Goal: Information Seeking & Learning: Compare options

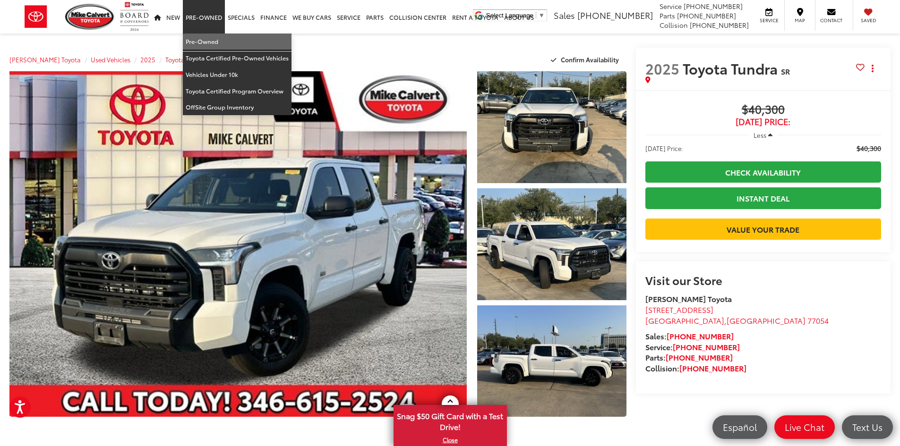
drag, startPoint x: 199, startPoint y: 40, endPoint x: 157, endPoint y: 60, distance: 47.3
click at [199, 40] on link "Pre-Owned" at bounding box center [237, 42] width 109 height 17
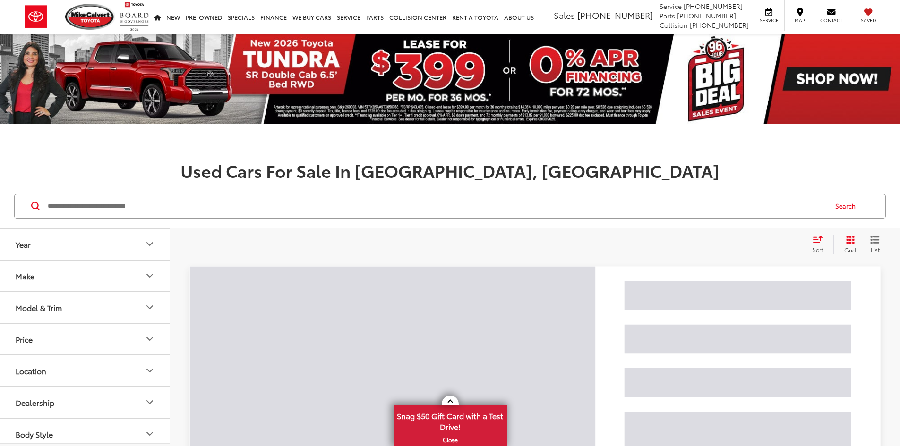
click at [95, 210] on input "Search by Make, Model, or Keyword" at bounding box center [437, 206] width 780 height 23
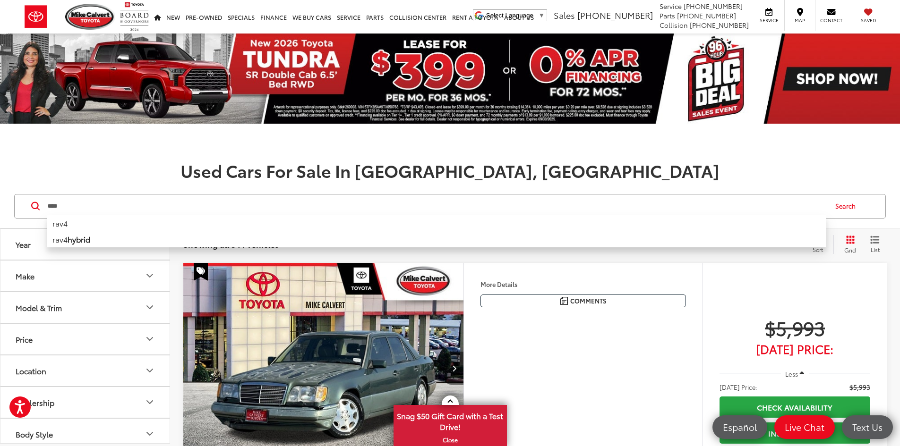
type input "****"
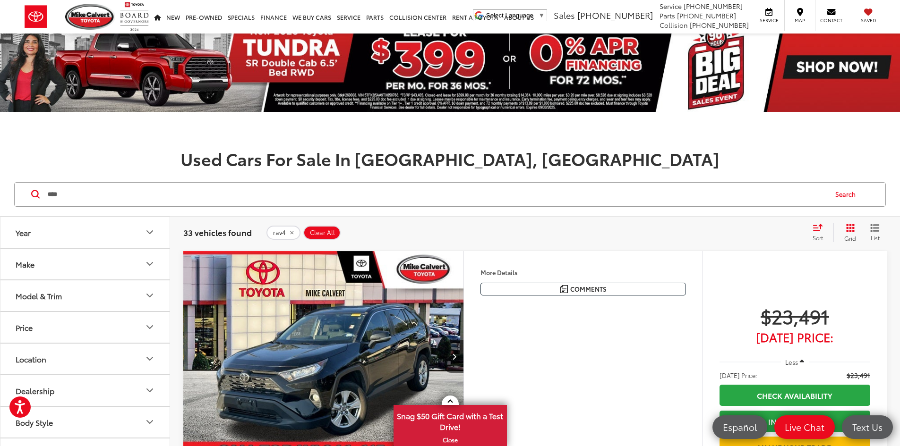
scroll to position [283, 0]
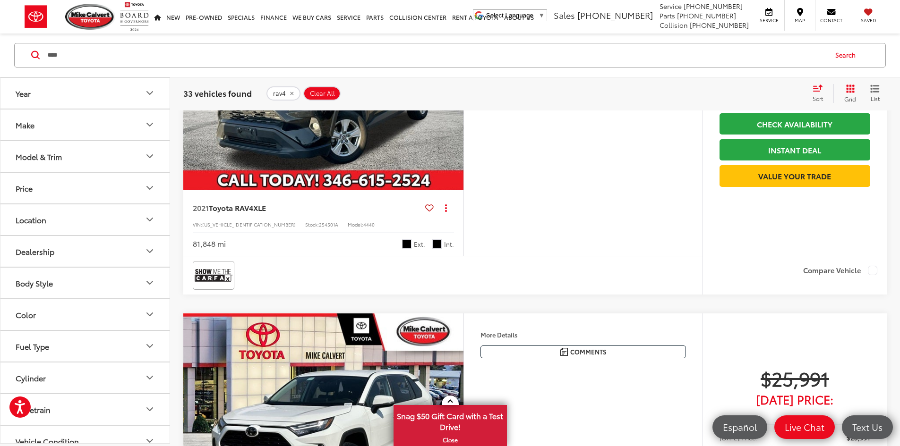
click at [30, 313] on div "Color" at bounding box center [26, 314] width 20 height 9
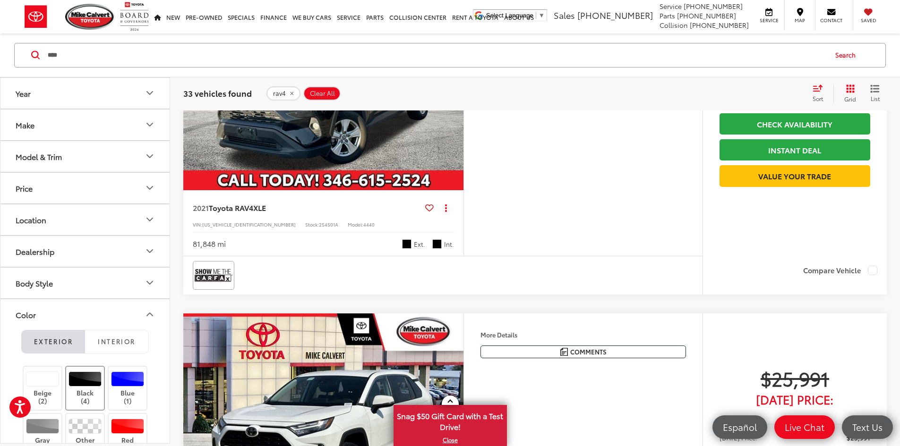
click at [82, 383] on div at bounding box center [86, 379] width 34 height 15
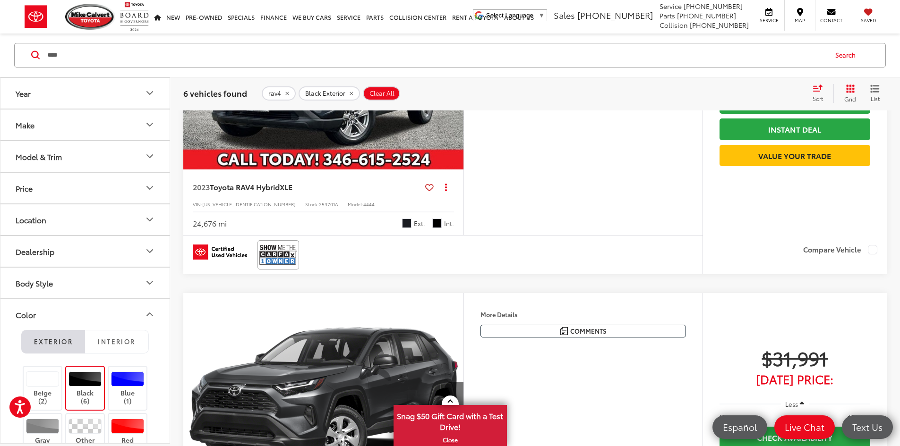
scroll to position [1379, 0]
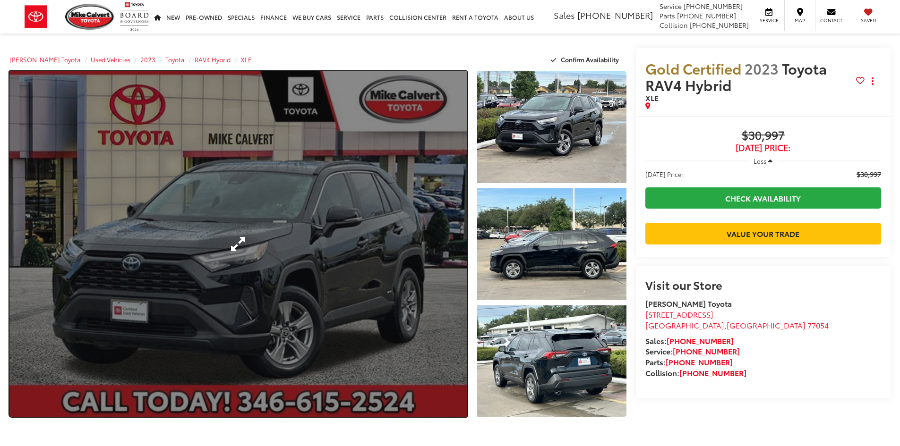
click at [271, 218] on link "Expand Photo 0" at bounding box center [237, 244] width 457 height 346
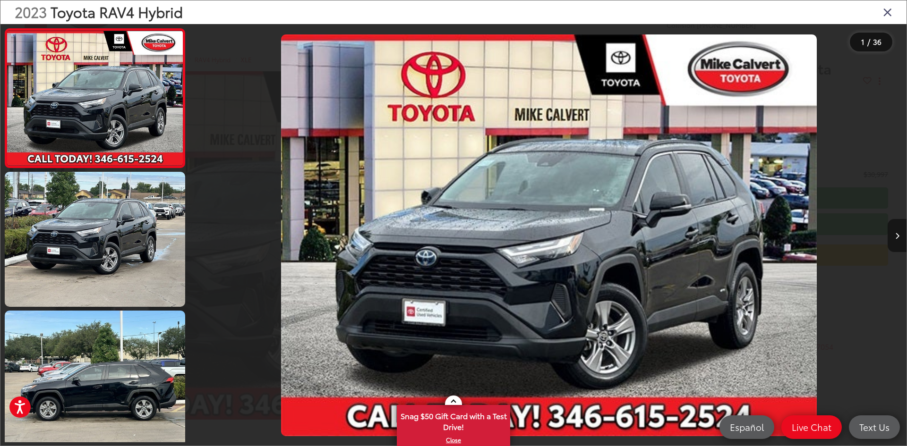
click at [895, 241] on button "Next image" at bounding box center [897, 235] width 19 height 33
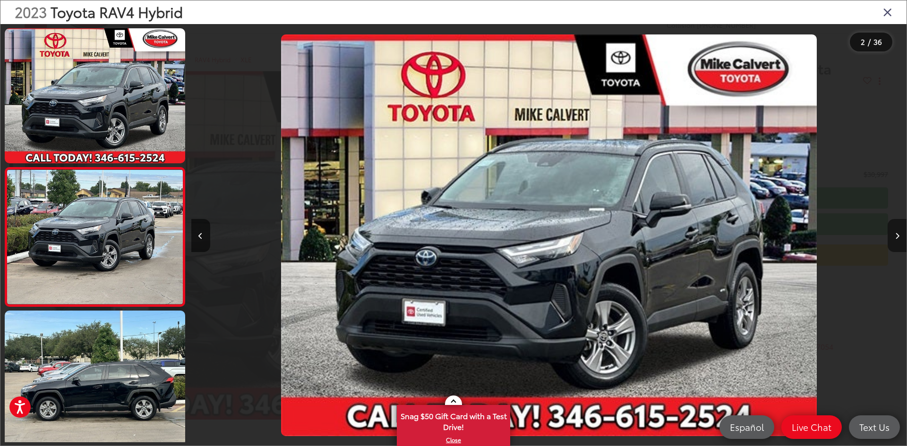
scroll to position [29, 0]
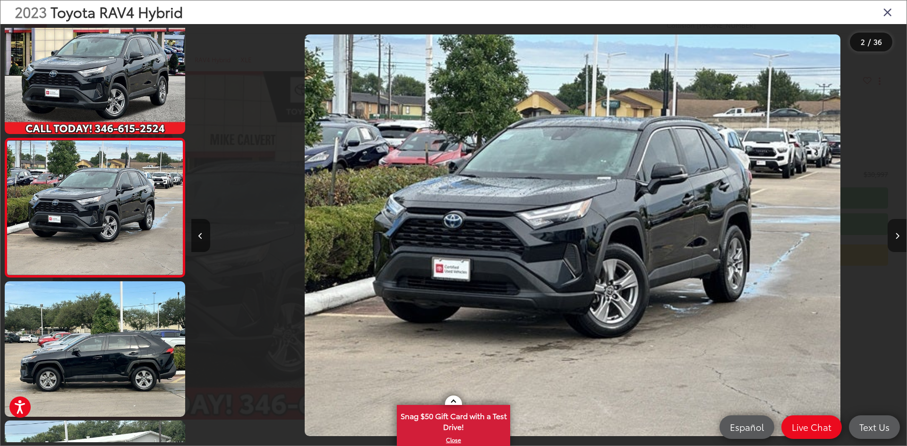
click at [895, 241] on button "Next image" at bounding box center [897, 235] width 19 height 33
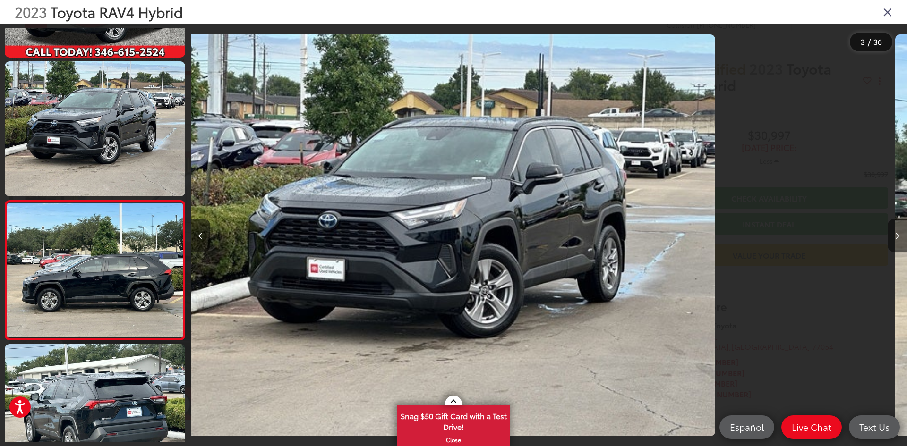
scroll to position [168, 0]
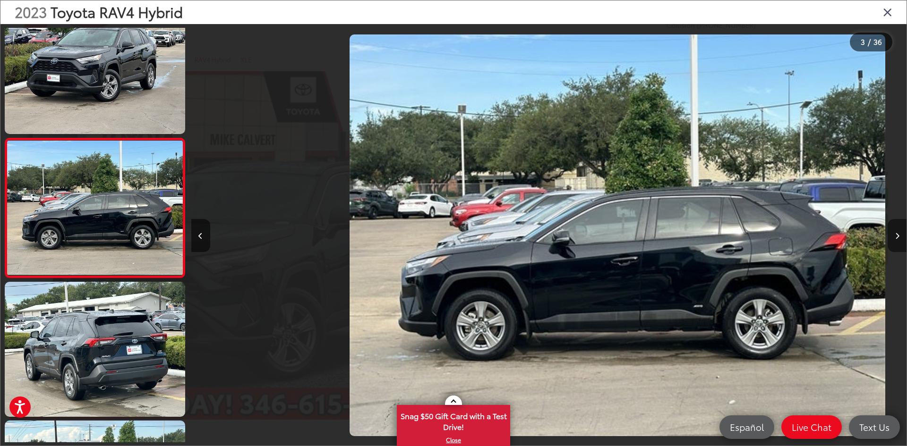
click at [895, 241] on button "Next image" at bounding box center [897, 235] width 19 height 33
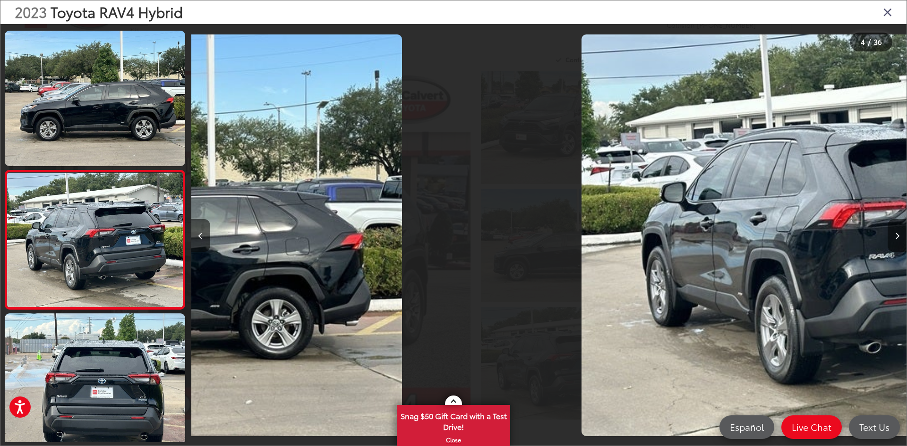
scroll to position [308, 0]
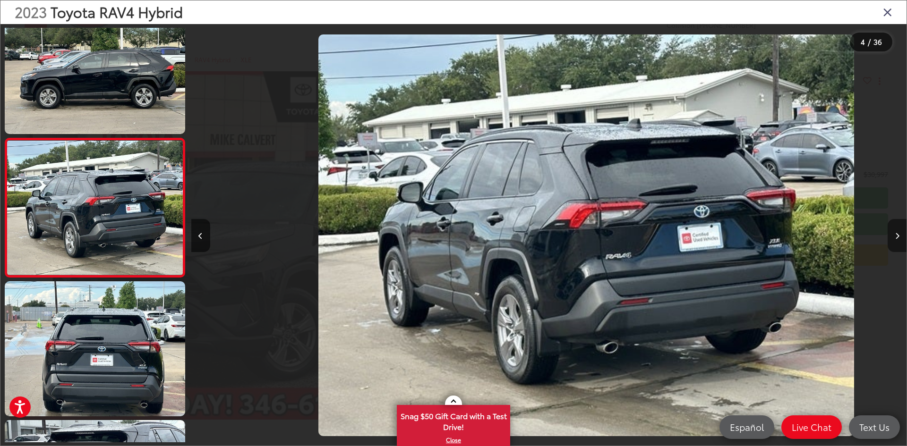
click at [895, 241] on button "Next image" at bounding box center [897, 235] width 19 height 33
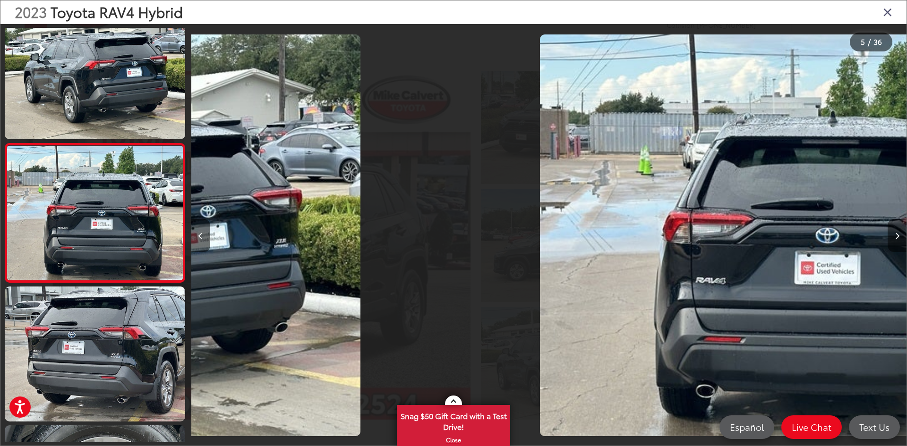
scroll to position [446, 0]
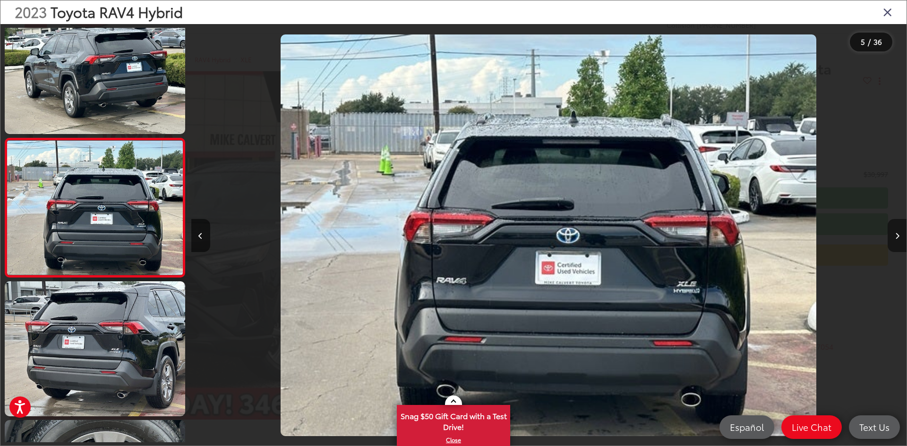
click at [895, 241] on button "Next image" at bounding box center [897, 235] width 19 height 33
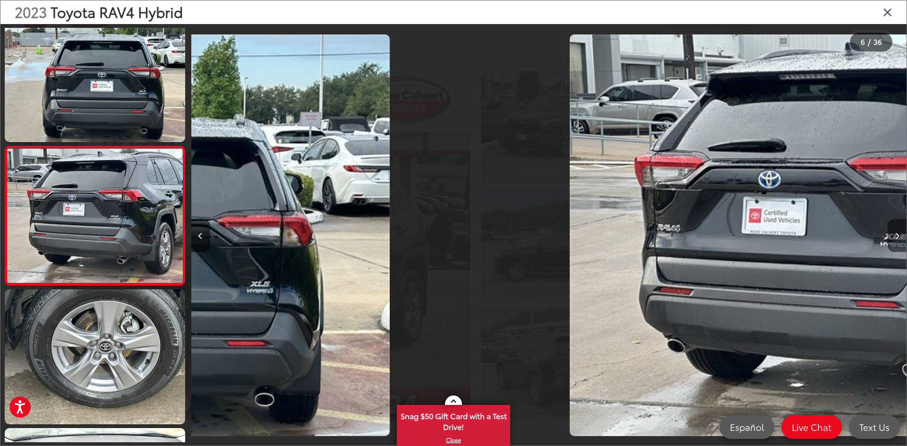
scroll to position [585, 0]
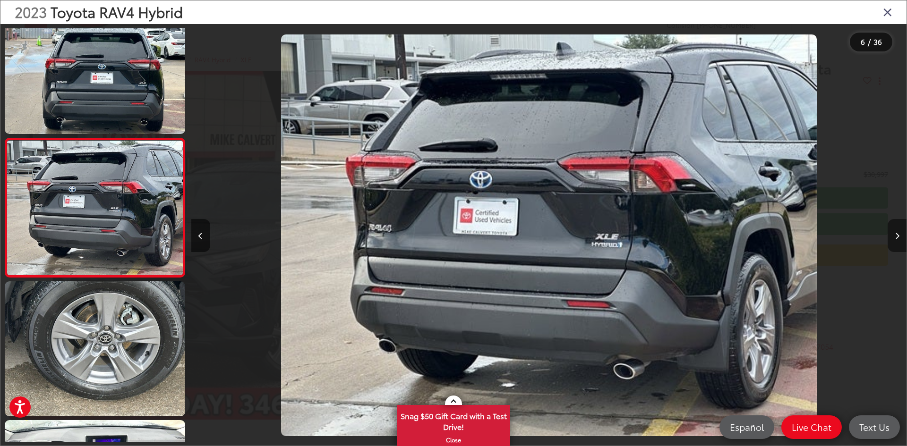
click at [895, 241] on button "Next image" at bounding box center [897, 235] width 19 height 33
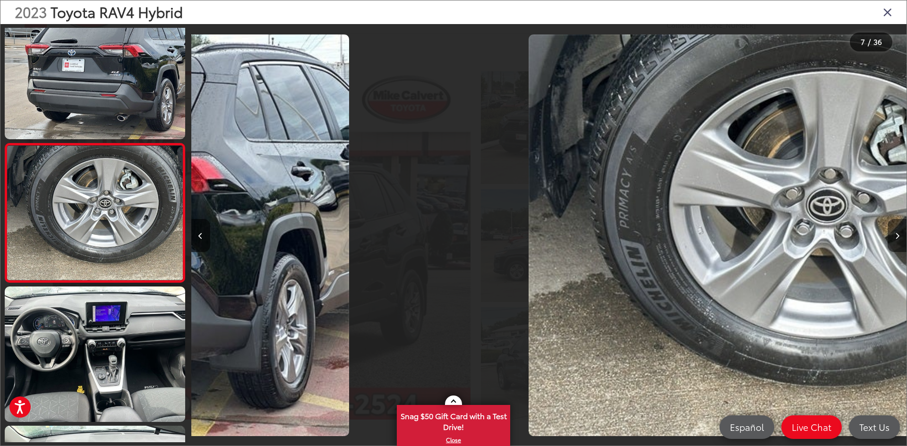
scroll to position [724, 0]
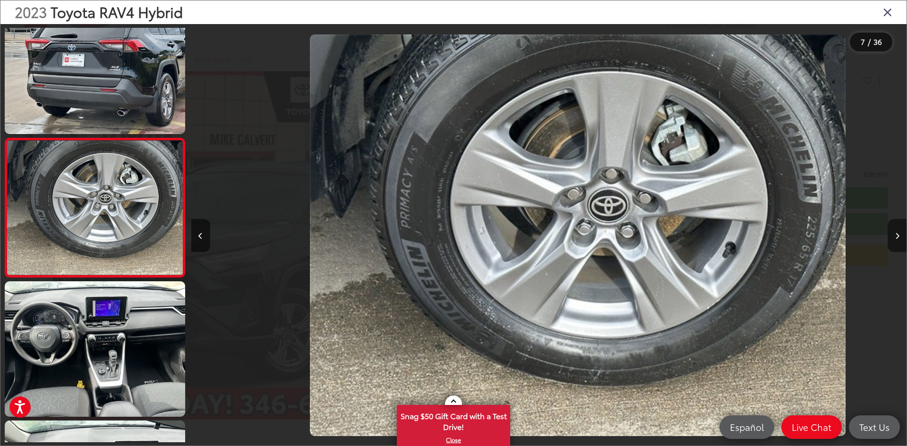
click at [895, 241] on button "Next image" at bounding box center [897, 235] width 19 height 33
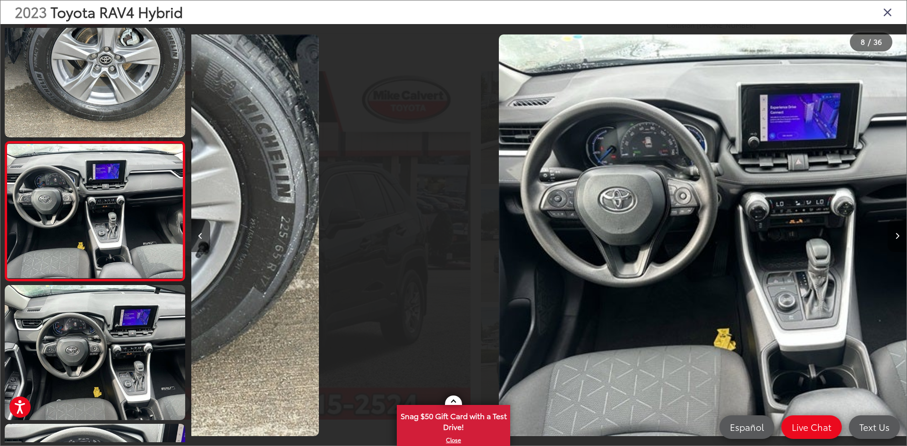
scroll to position [863, 0]
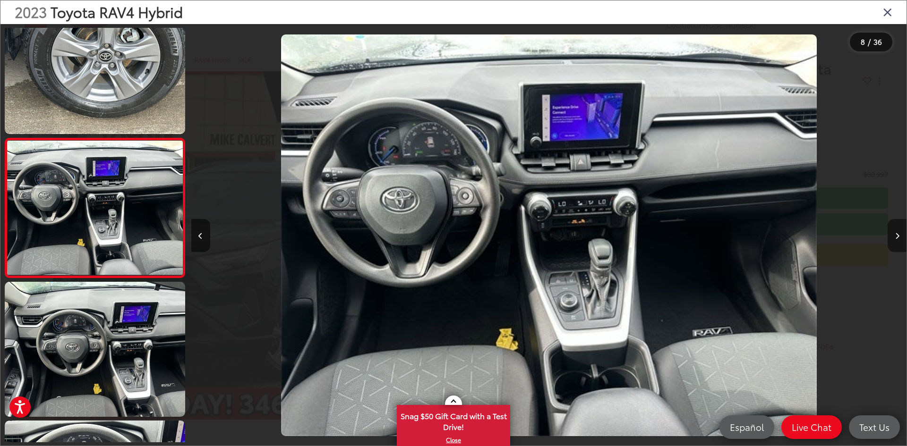
click at [895, 241] on button "Next image" at bounding box center [897, 235] width 19 height 33
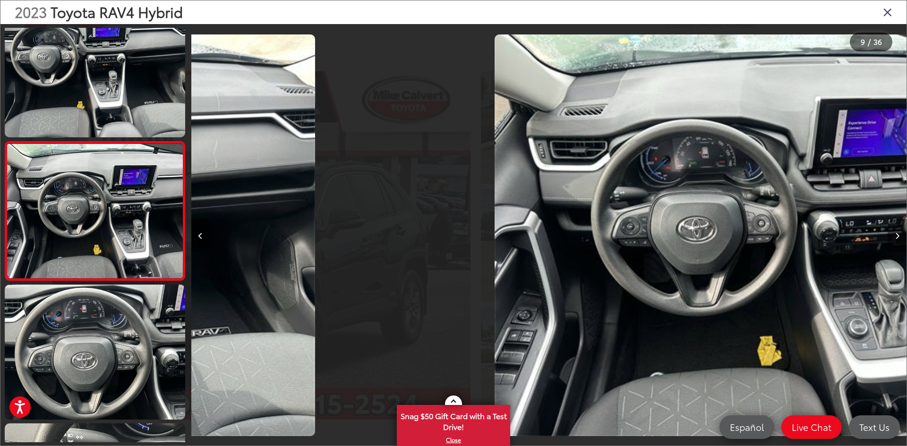
scroll to position [1002, 0]
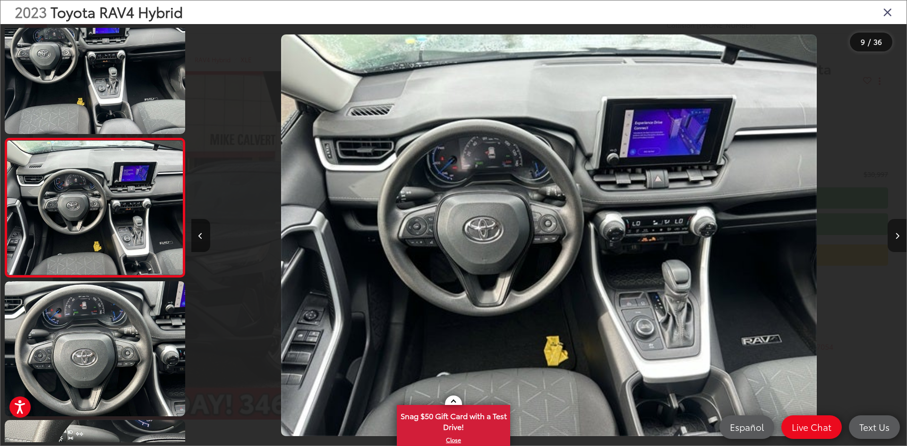
click at [895, 241] on button "Next image" at bounding box center [897, 235] width 19 height 33
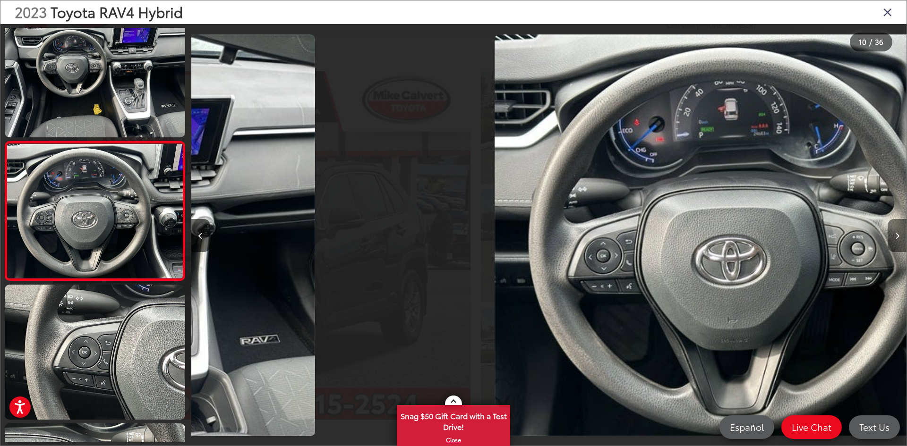
scroll to position [0, 0]
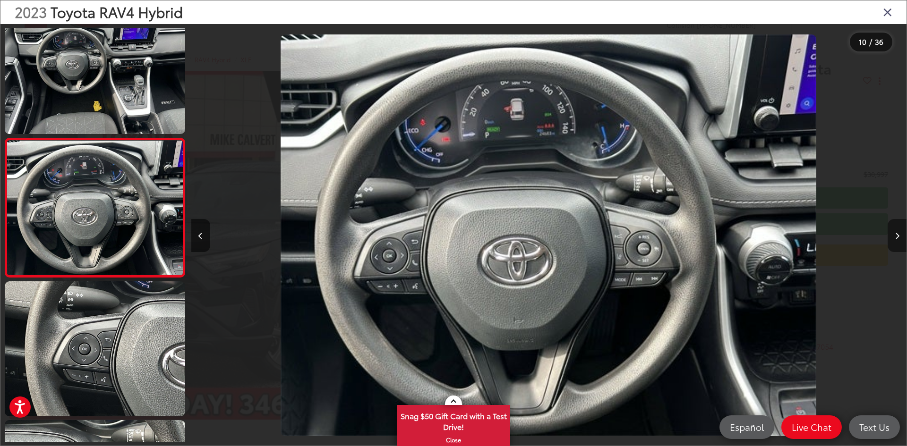
click at [895, 241] on button "Next image" at bounding box center [897, 235] width 19 height 33
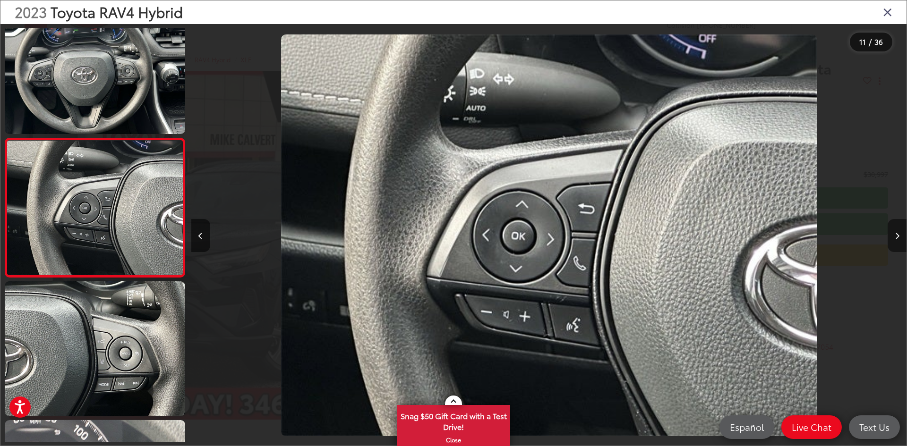
click at [895, 241] on button "Next image" at bounding box center [897, 235] width 19 height 33
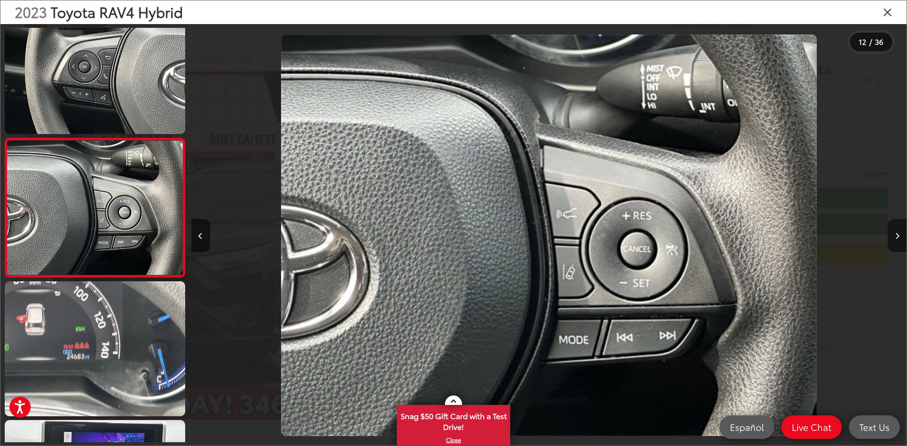
click at [895, 241] on button "Next image" at bounding box center [897, 235] width 19 height 33
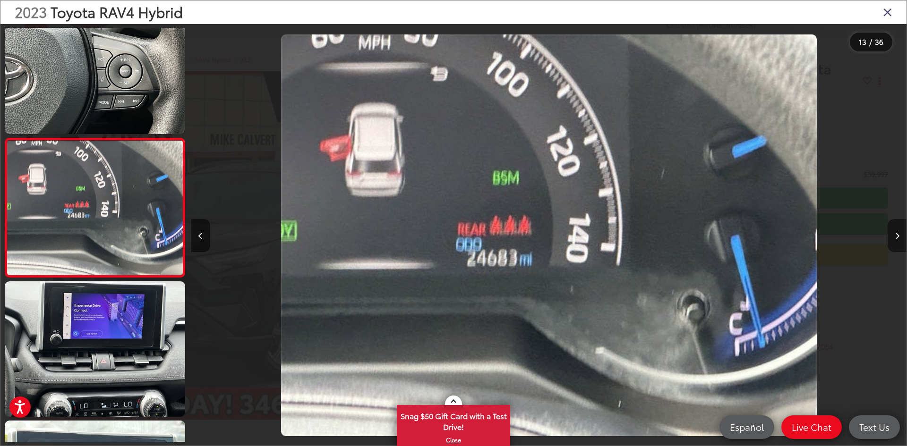
click at [895, 241] on button "Next image" at bounding box center [897, 235] width 19 height 33
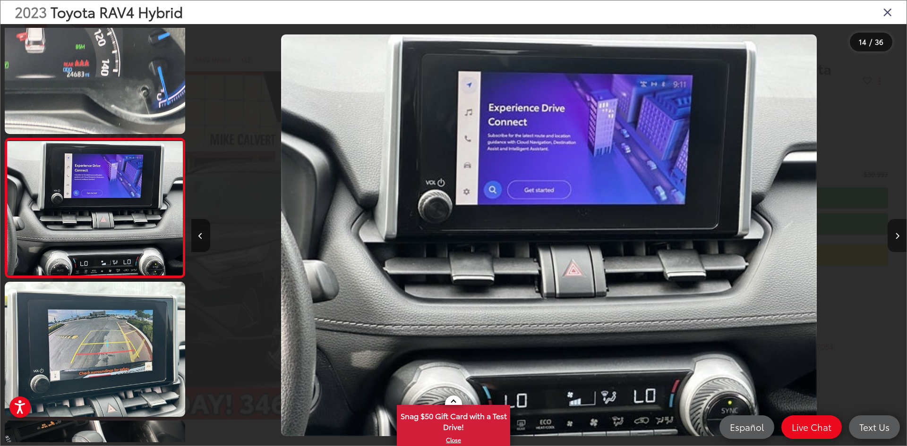
click at [895, 241] on button "Next image" at bounding box center [897, 235] width 19 height 33
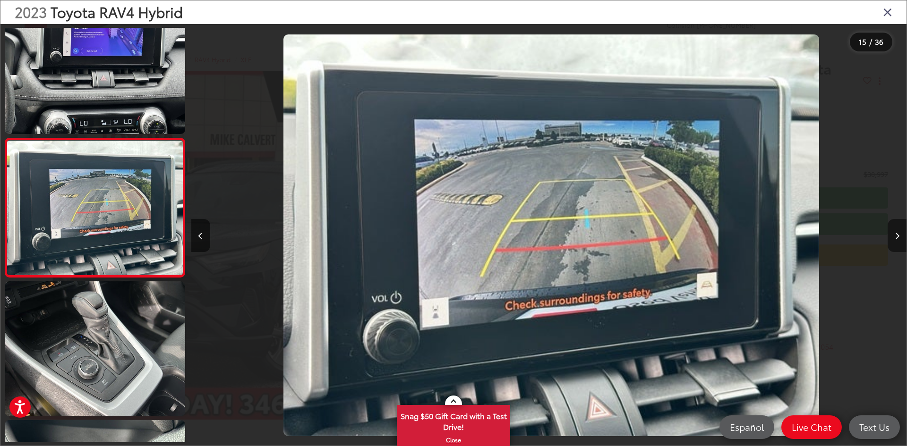
click at [895, 241] on button "Next image" at bounding box center [897, 235] width 19 height 33
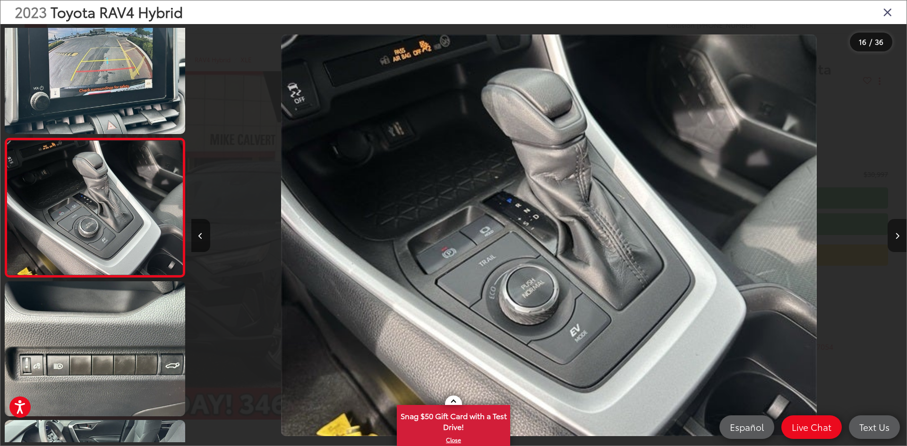
click at [895, 241] on button "Next image" at bounding box center [897, 235] width 19 height 33
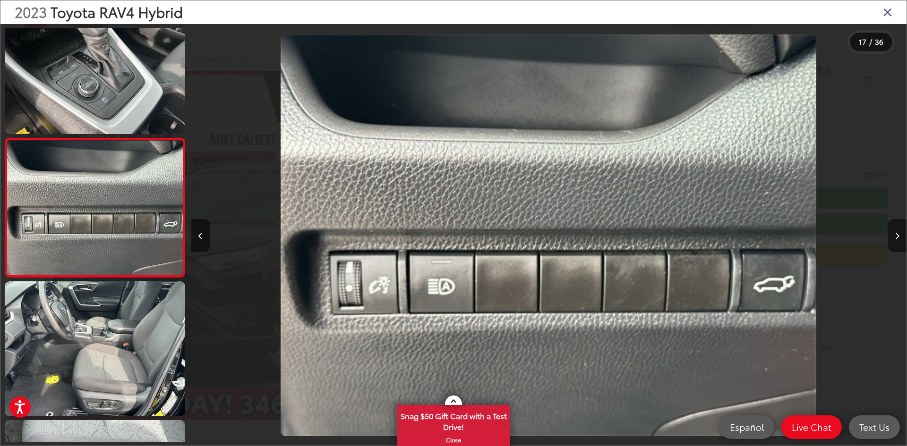
click at [895, 241] on button "Next image" at bounding box center [897, 235] width 19 height 33
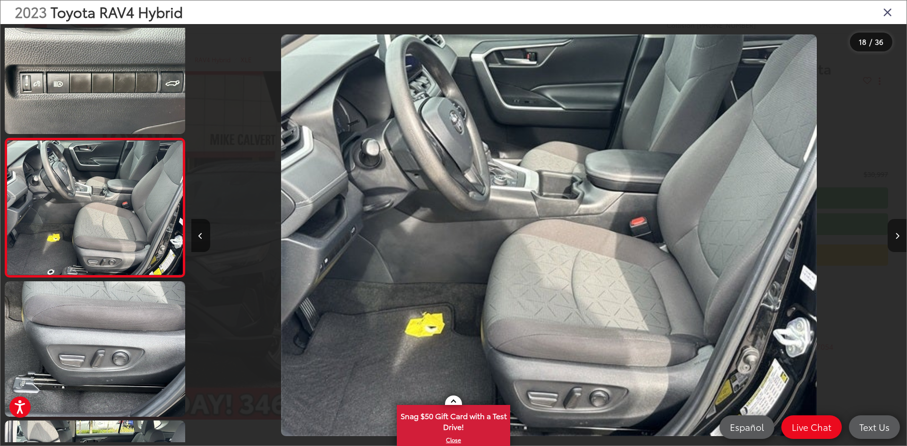
click at [895, 241] on button "Next image" at bounding box center [897, 235] width 19 height 33
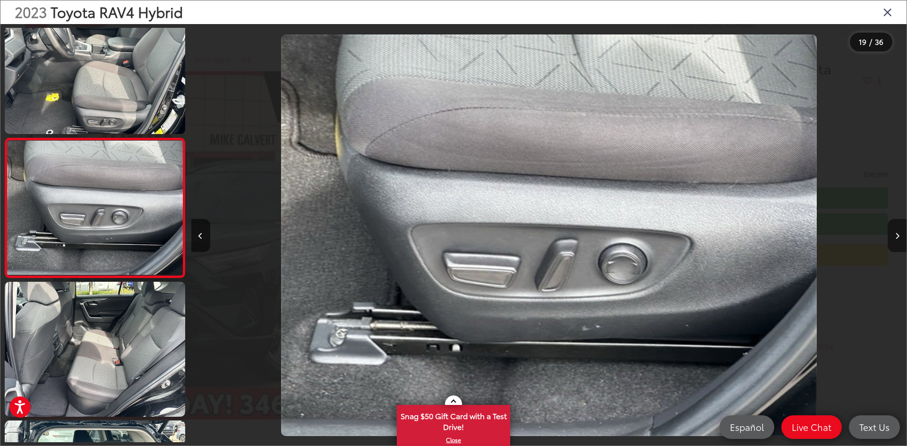
click at [895, 241] on button "Next image" at bounding box center [897, 235] width 19 height 33
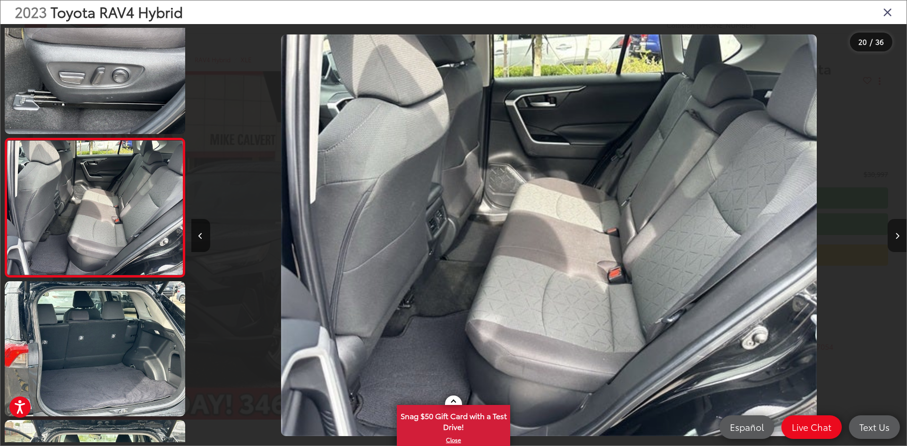
click at [895, 241] on button "Next image" at bounding box center [897, 235] width 19 height 33
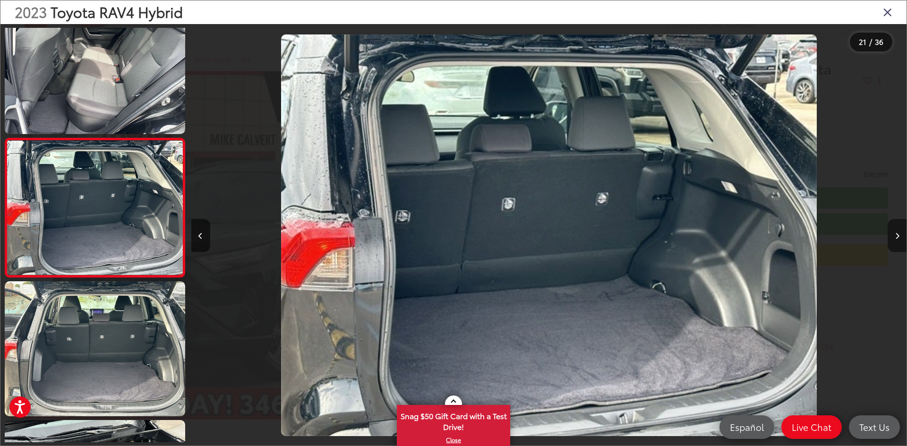
click at [895, 241] on button "Next image" at bounding box center [897, 235] width 19 height 33
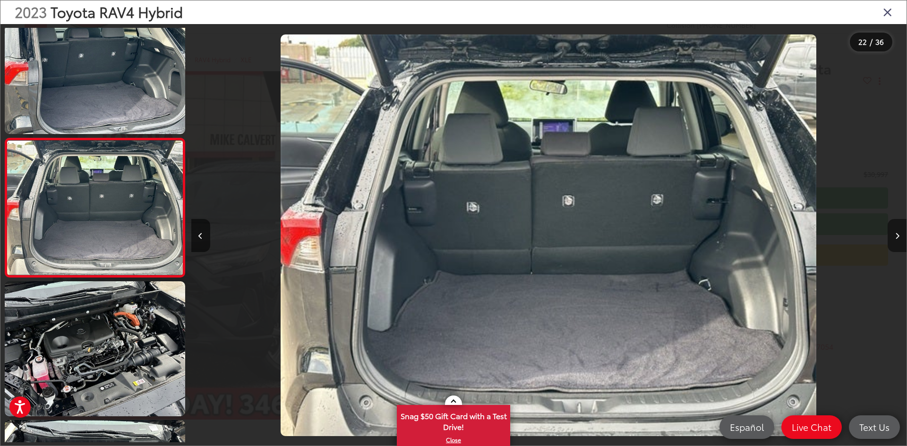
click at [895, 241] on button "Next image" at bounding box center [897, 235] width 19 height 33
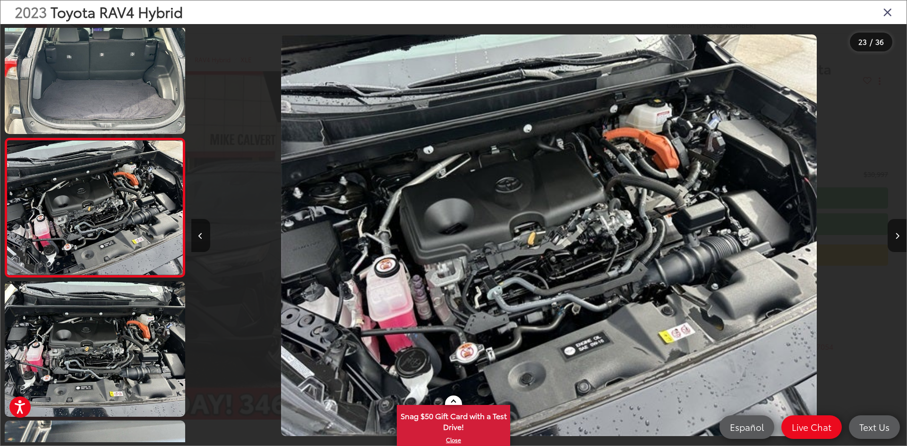
click at [890, 10] on icon "Close gallery" at bounding box center [887, 12] width 9 height 12
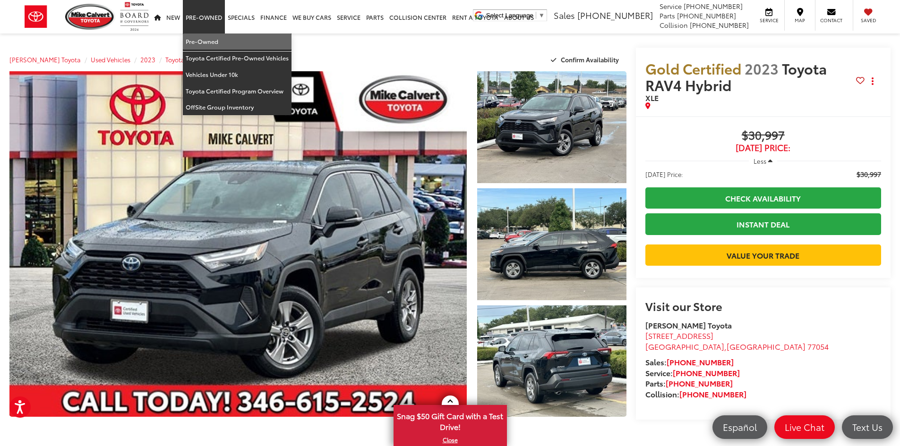
drag, startPoint x: 210, startPoint y: 44, endPoint x: 215, endPoint y: 52, distance: 9.6
click at [210, 44] on link "Pre-Owned" at bounding box center [237, 42] width 109 height 17
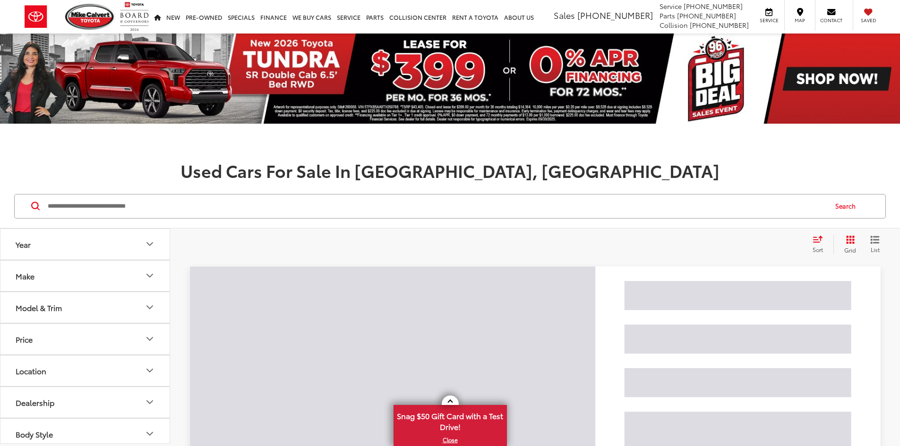
click at [186, 208] on input "Search by Make, Model, or Keyword" at bounding box center [437, 206] width 780 height 23
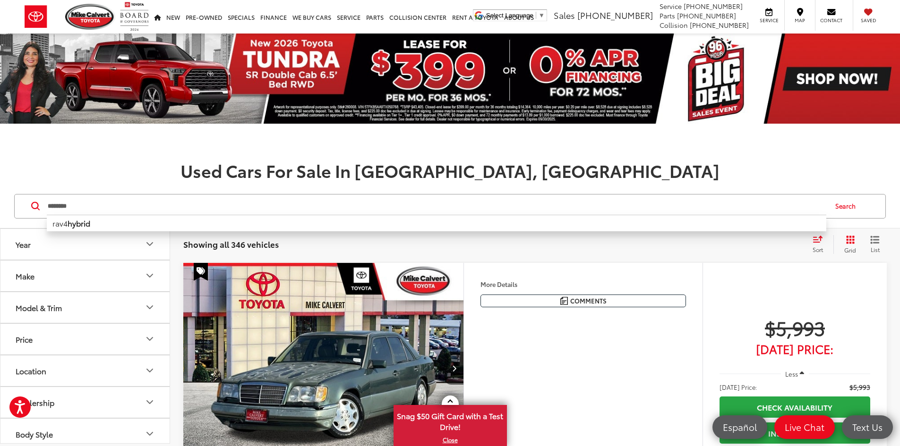
type input "*******"
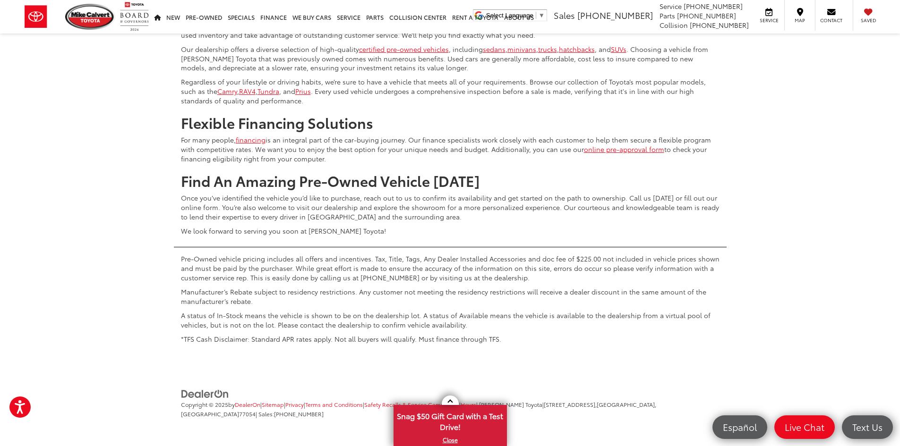
scroll to position [4819, 0]
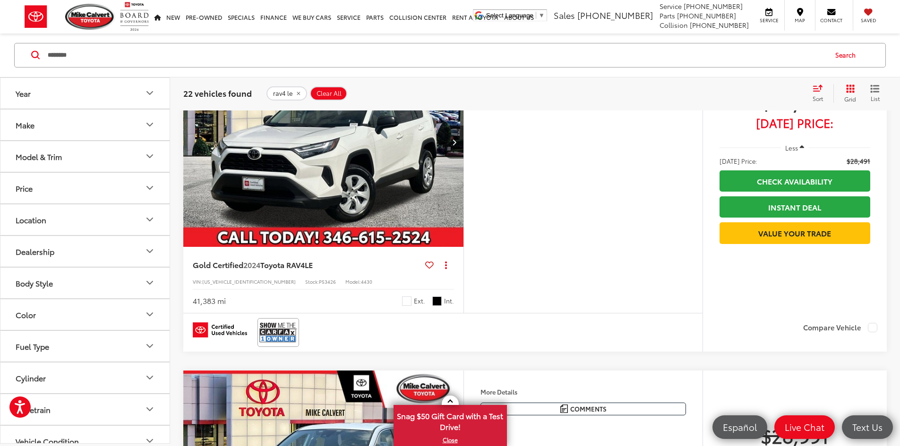
scroll to position [2891, 0]
